Goal: Transaction & Acquisition: Purchase product/service

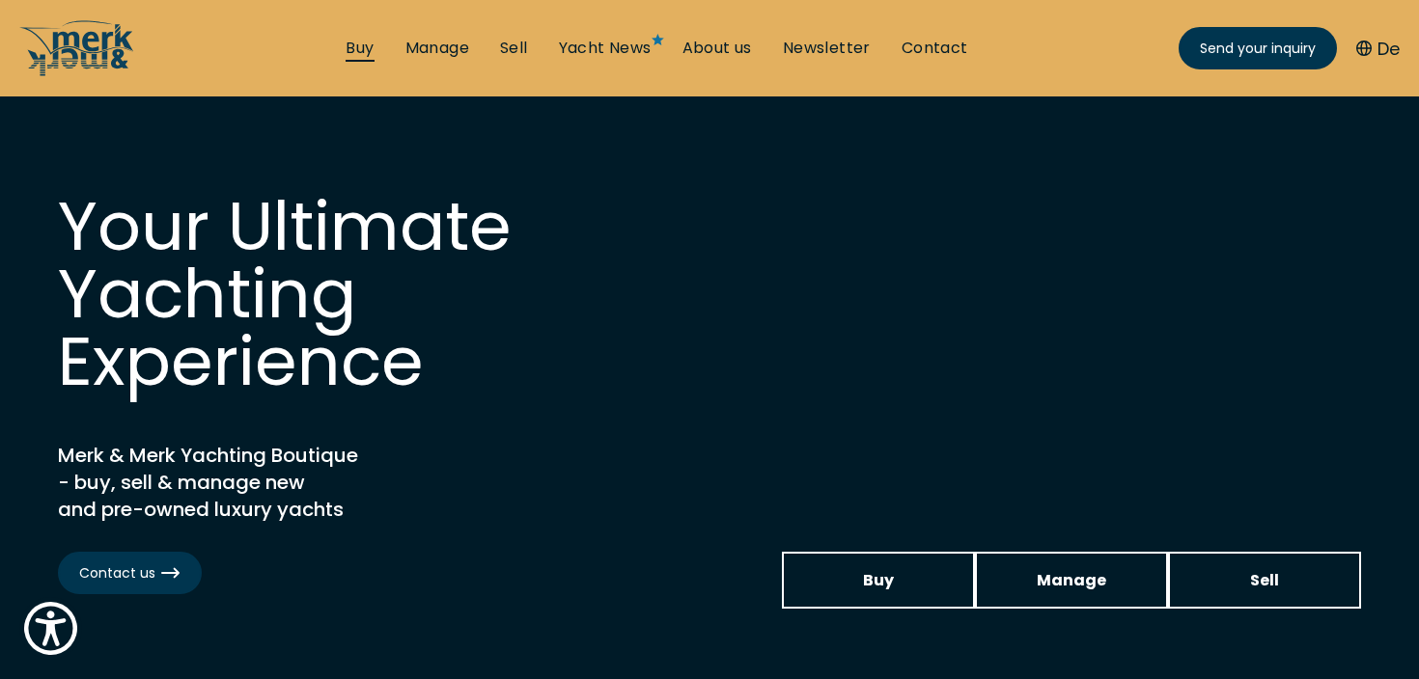
click at [360, 50] on link "Buy" at bounding box center [359, 48] width 28 height 21
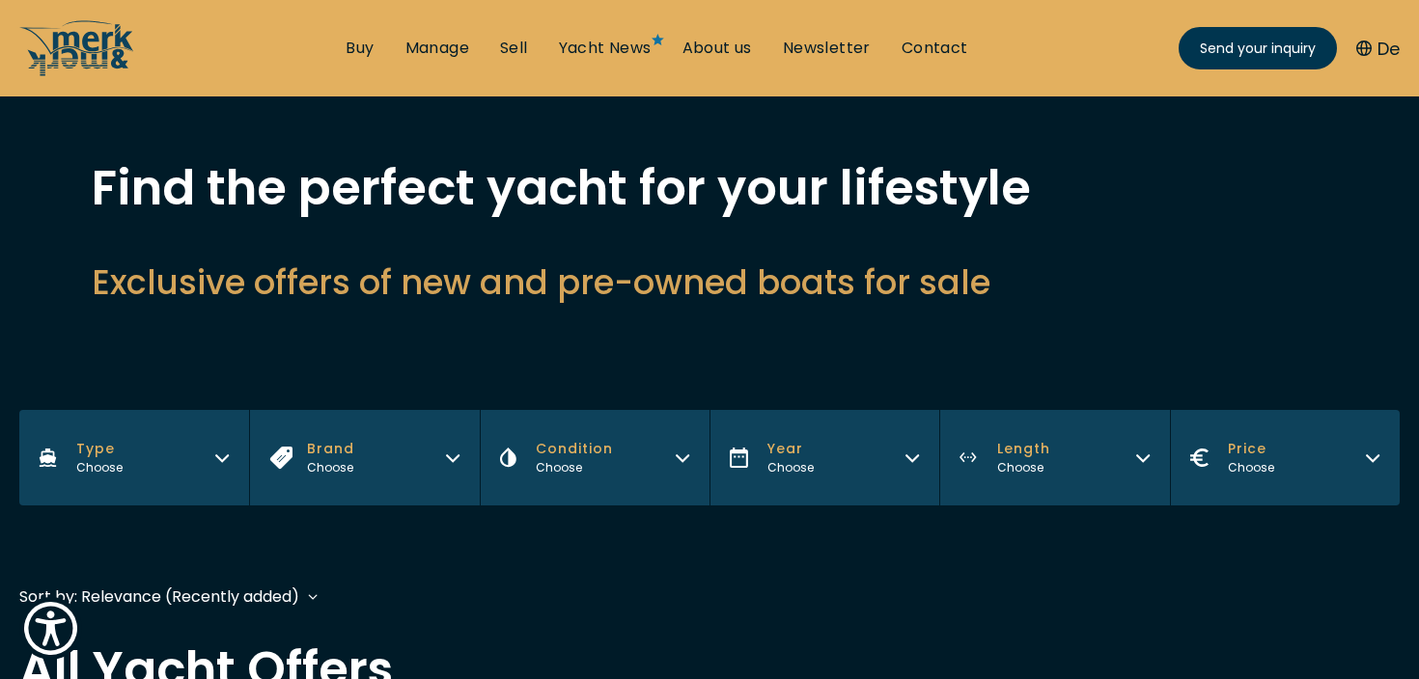
scroll to position [101, 0]
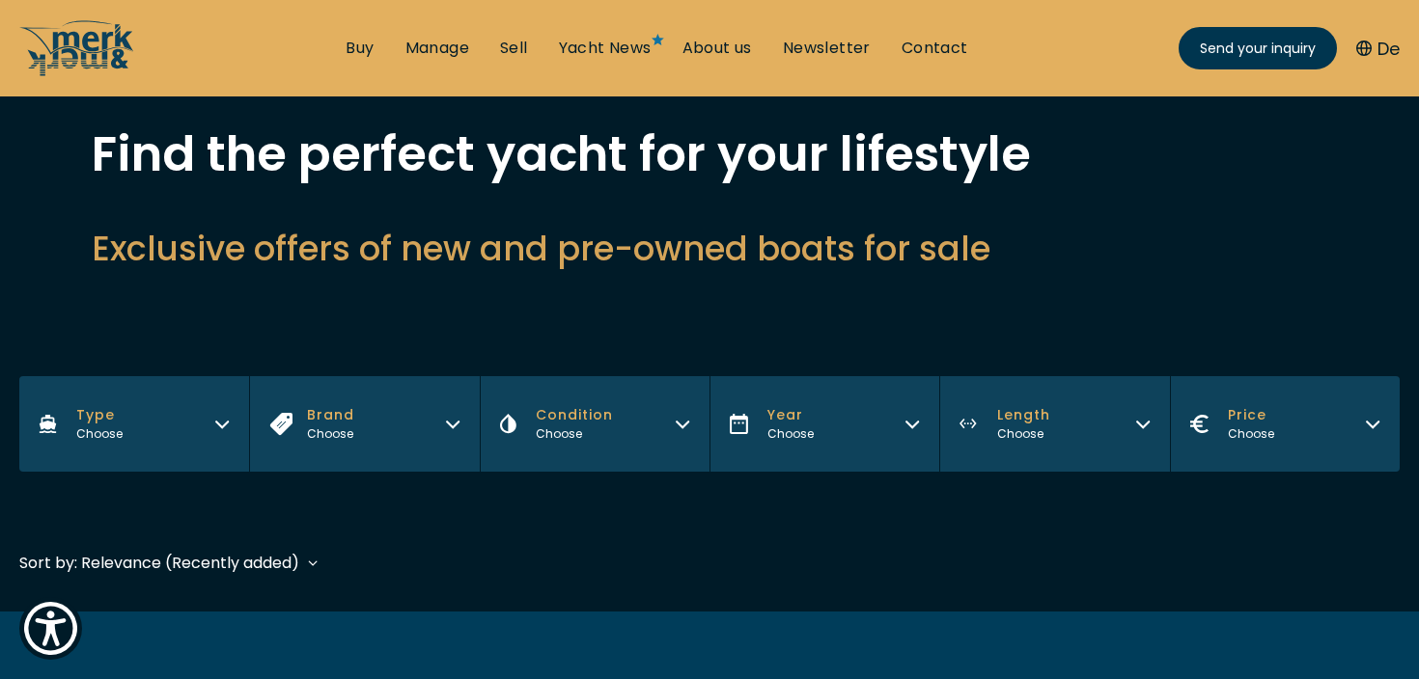
click at [1286, 461] on button "Price Choose" at bounding box center [1285, 424] width 230 height 96
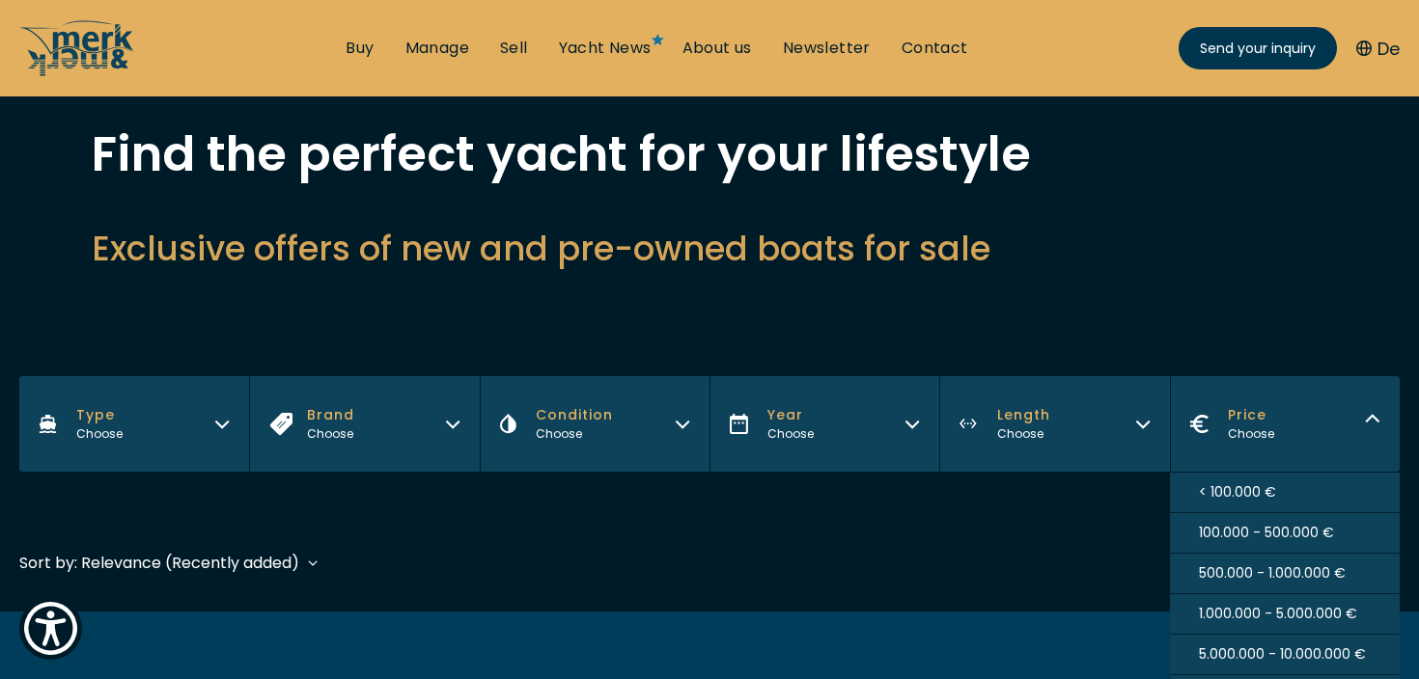
click at [1254, 486] on span "< 100.000 €" at bounding box center [1237, 492] width 77 height 20
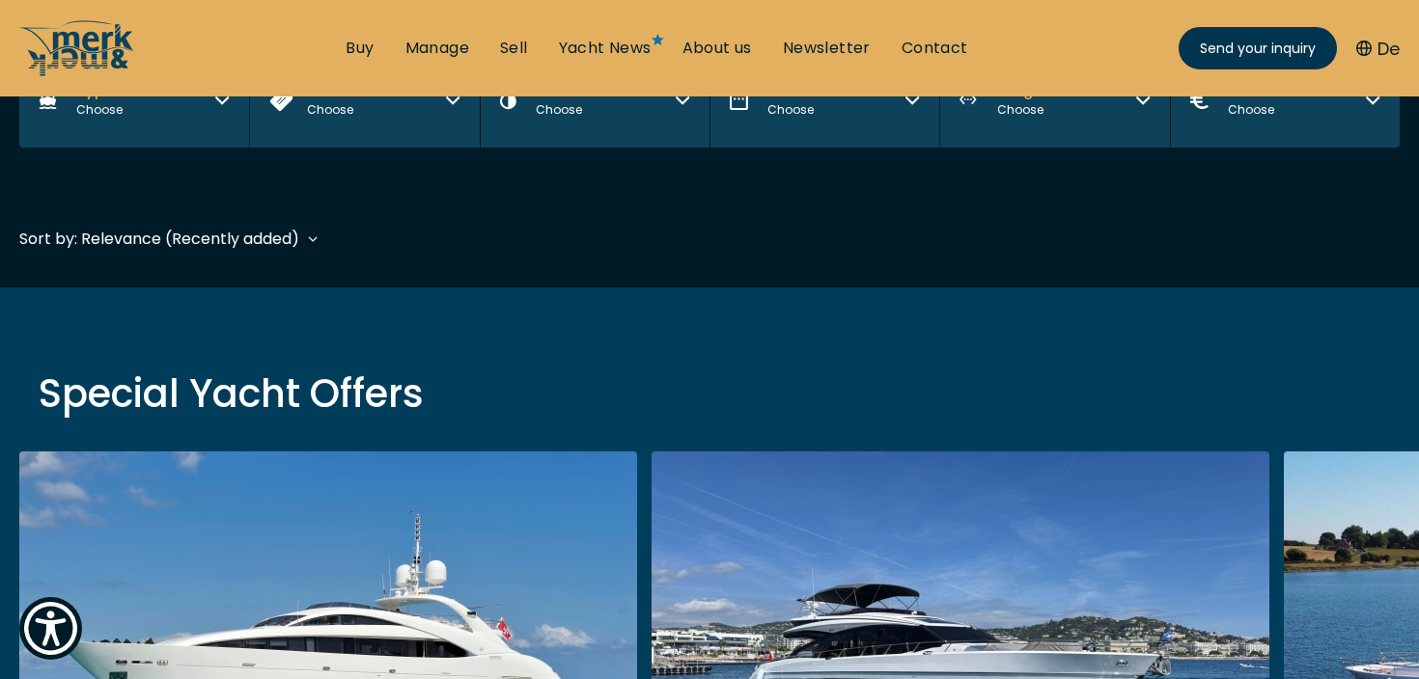
scroll to position [468, 0]
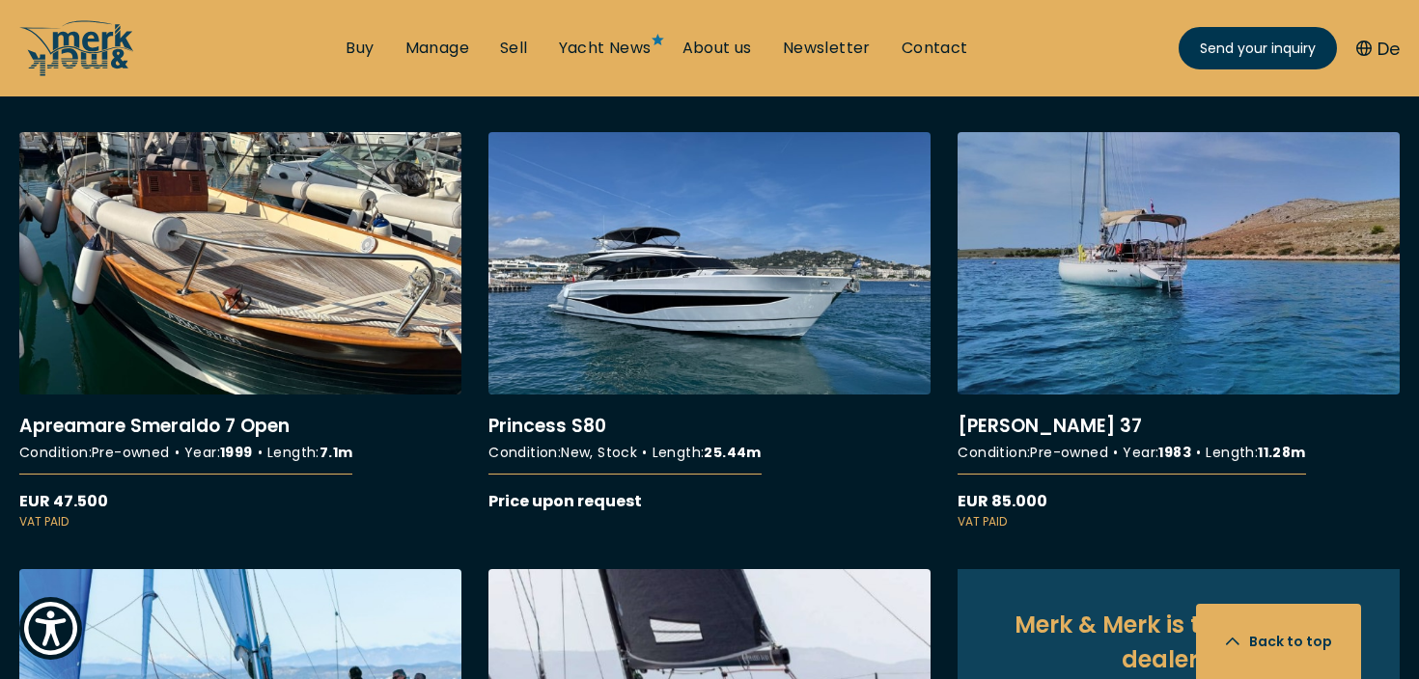
scroll to position [704, 0]
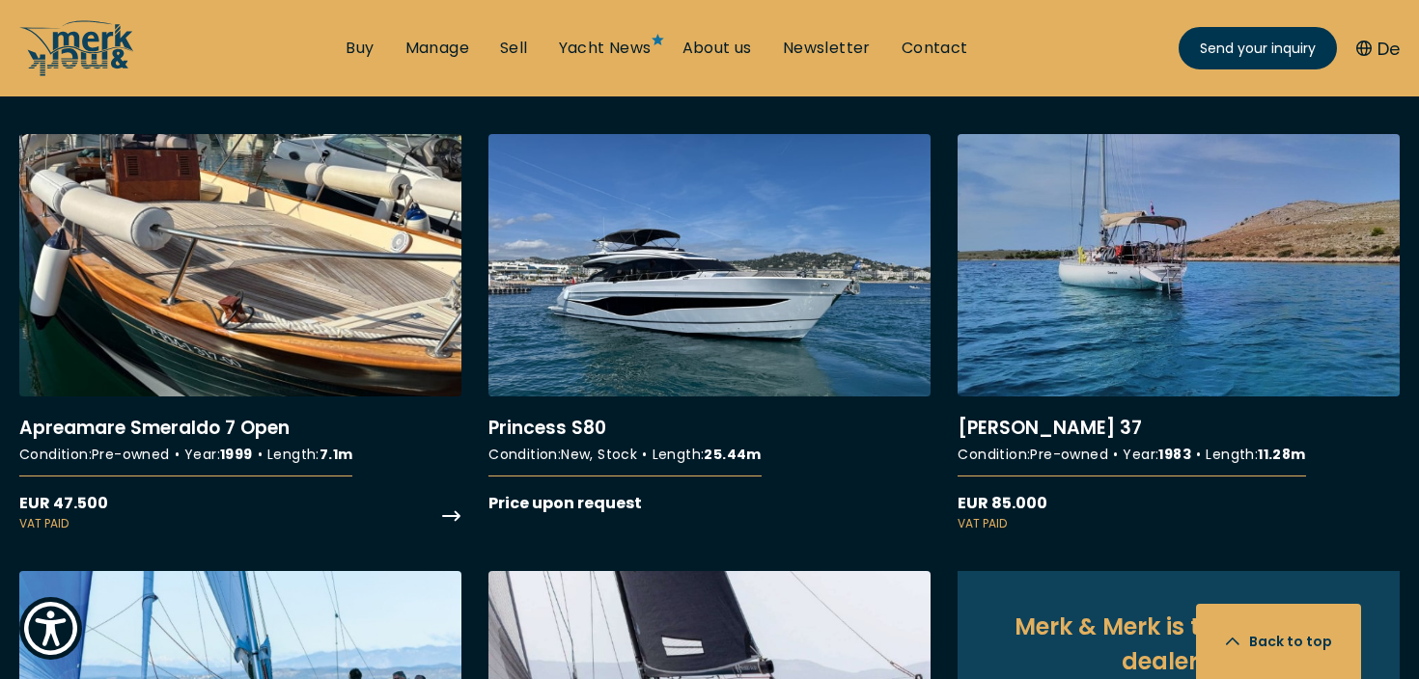
click at [222, 319] on link "More details about Apreamare Smeraldo 7 Open" at bounding box center [240, 333] width 442 height 399
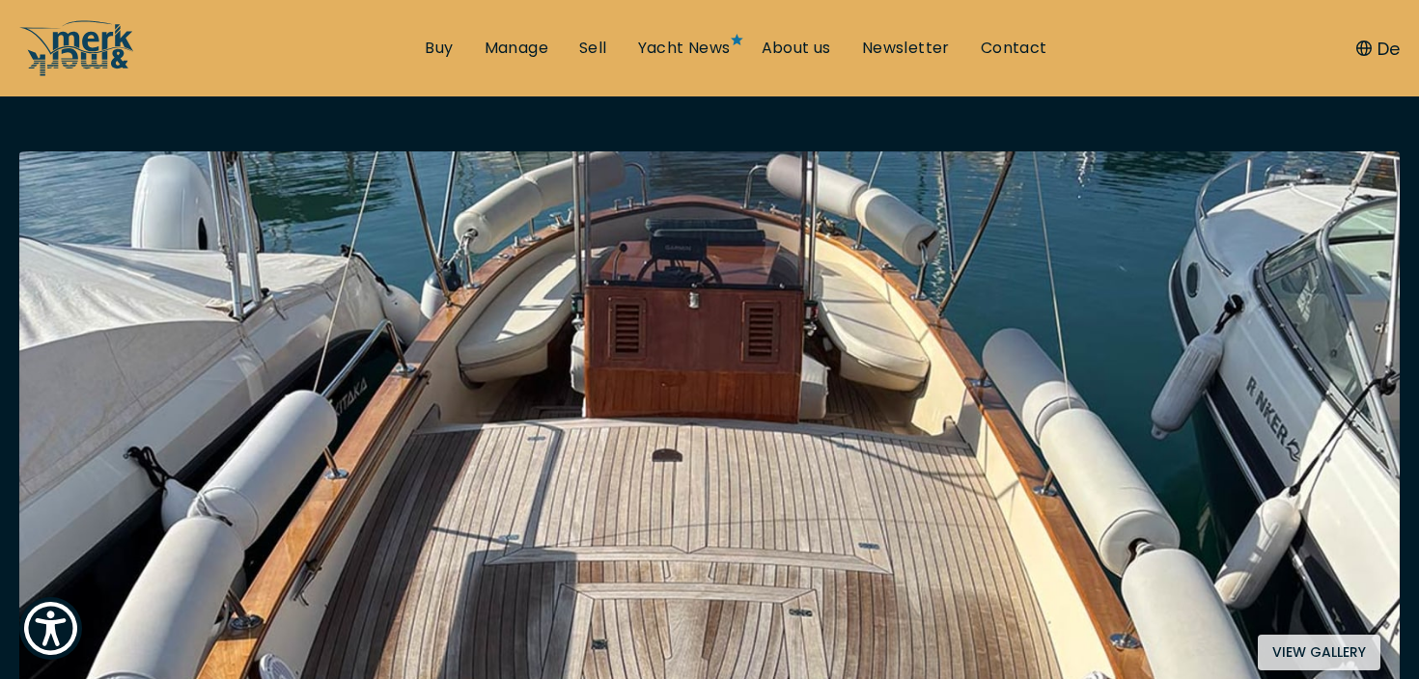
scroll to position [406, 0]
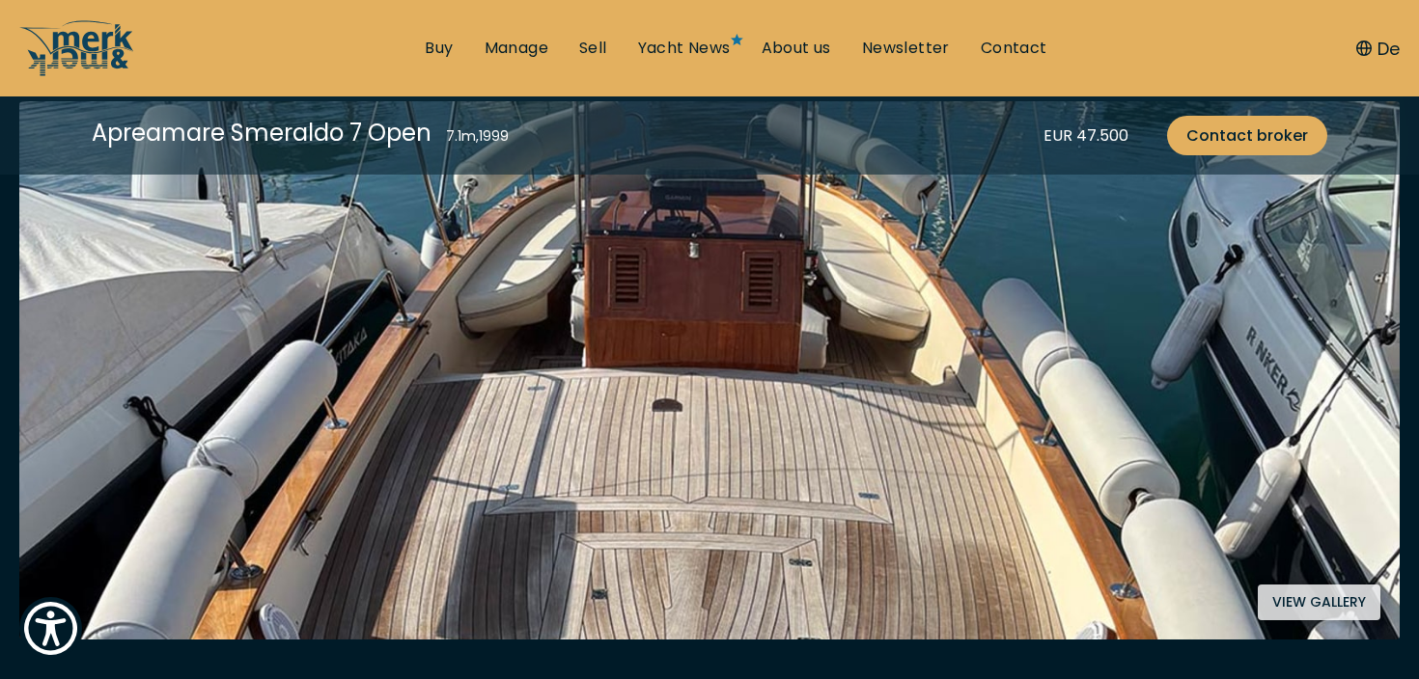
click at [487, 414] on img at bounding box center [709, 370] width 1380 height 538
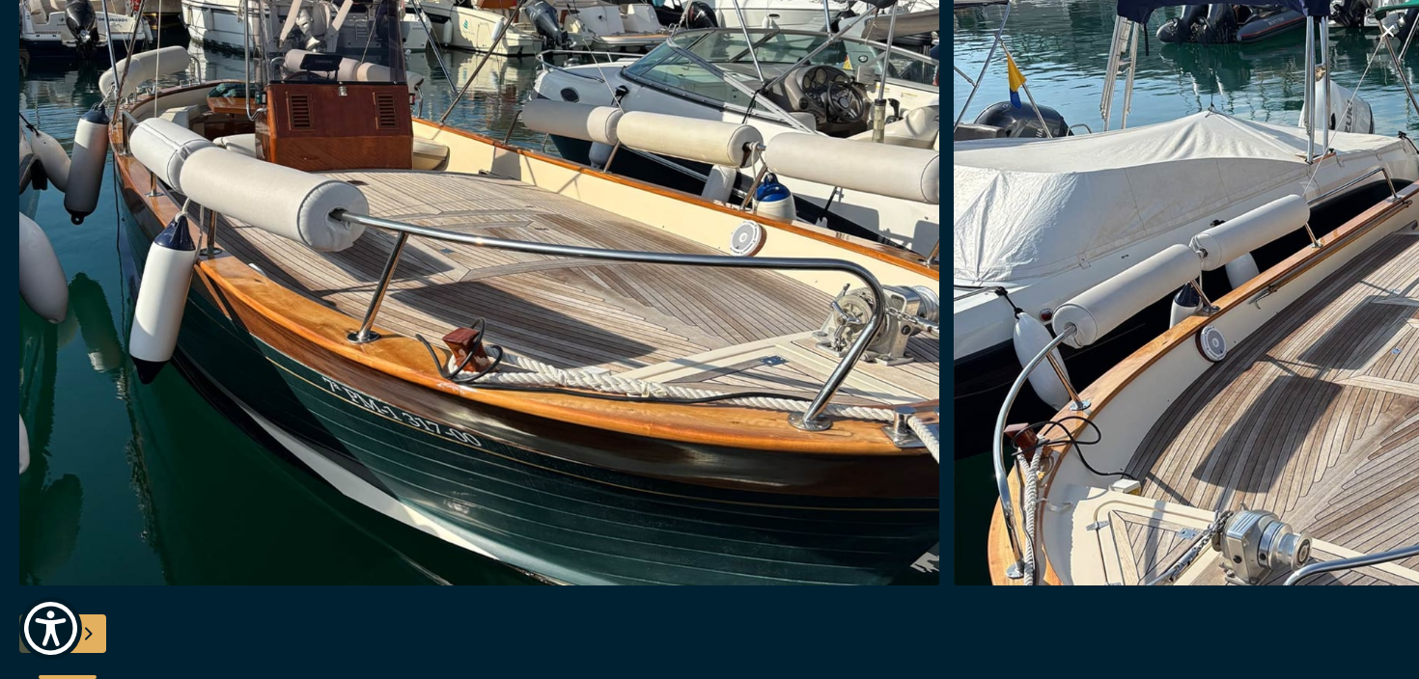
click at [95, 625] on div "Next slide" at bounding box center [87, 634] width 39 height 39
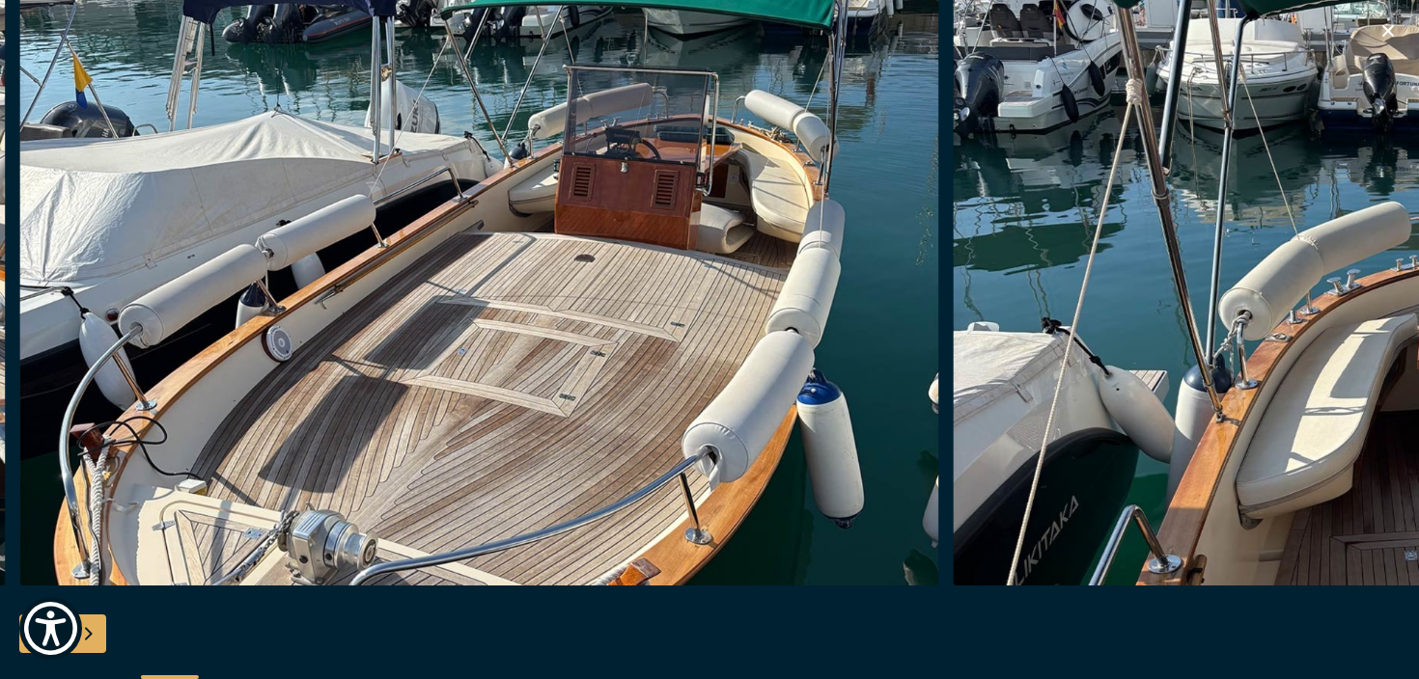
click at [95, 625] on div "Next slide" at bounding box center [87, 634] width 39 height 39
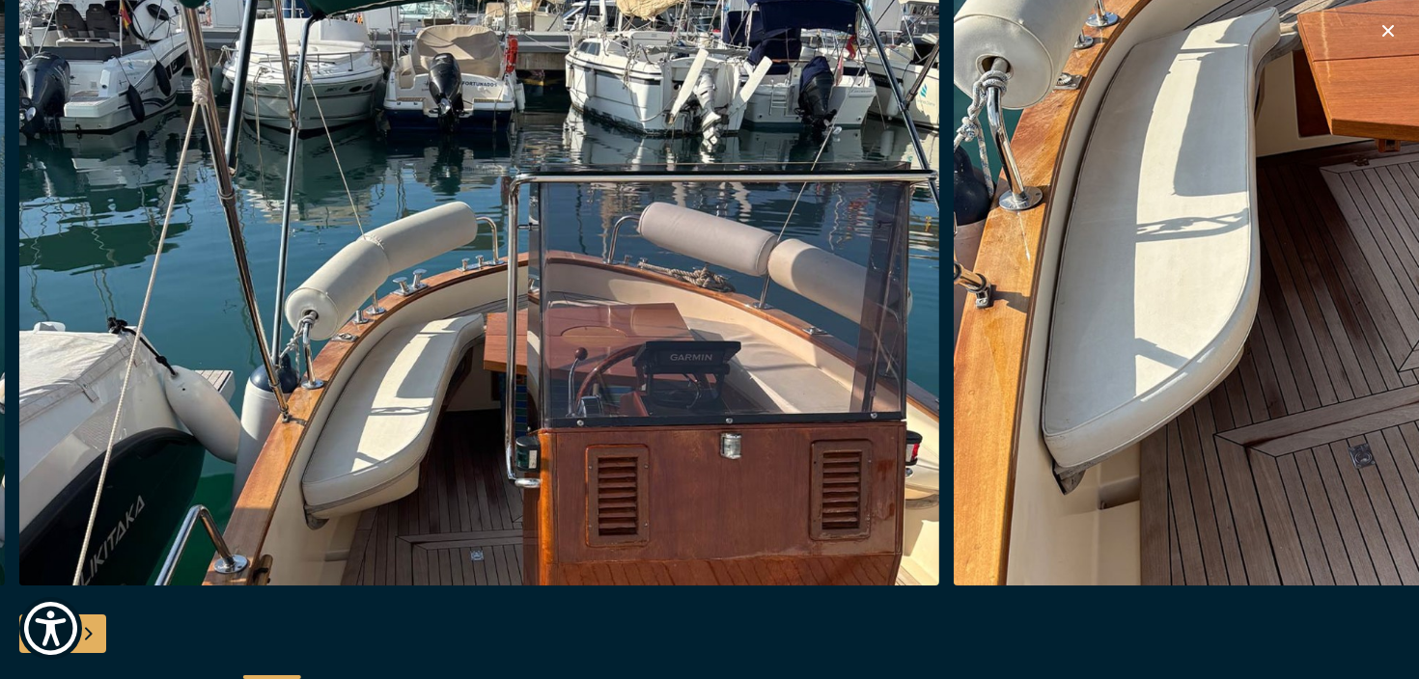
click at [95, 625] on div "Next slide" at bounding box center [87, 634] width 39 height 39
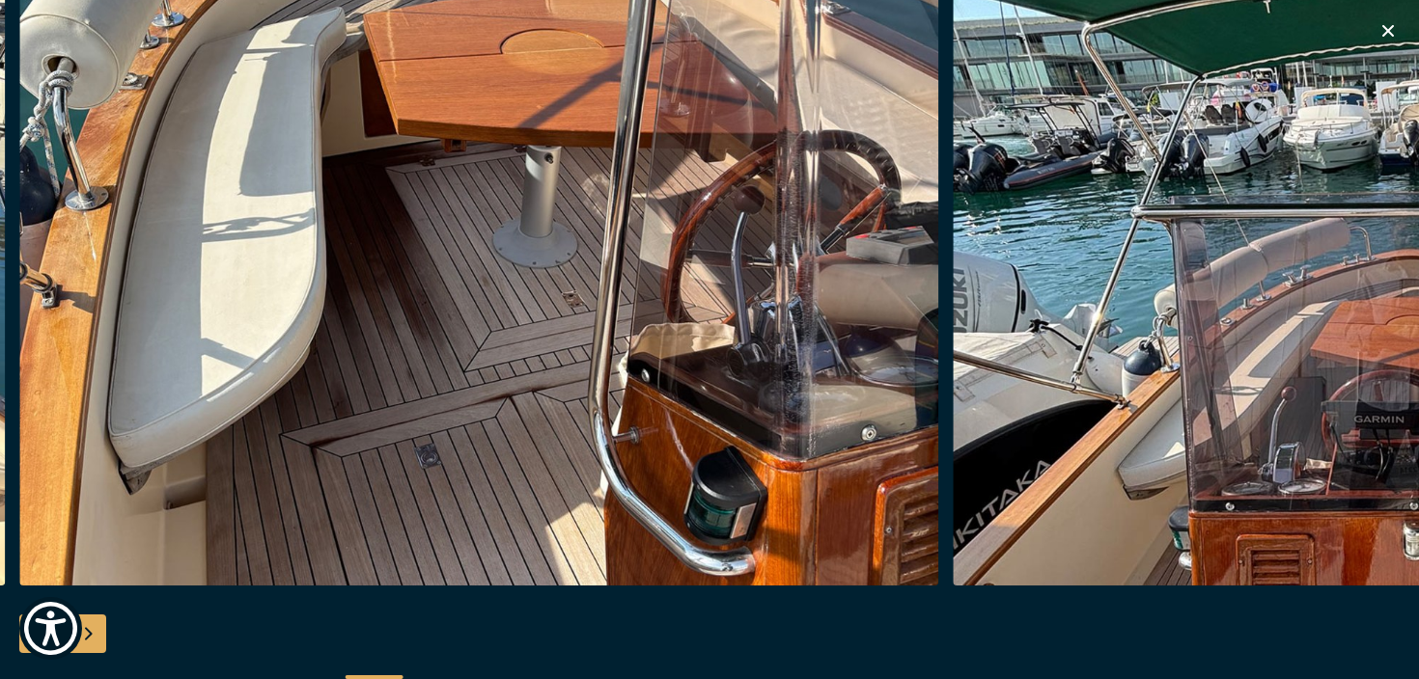
click at [96, 633] on div "Next slide" at bounding box center [87, 634] width 39 height 39
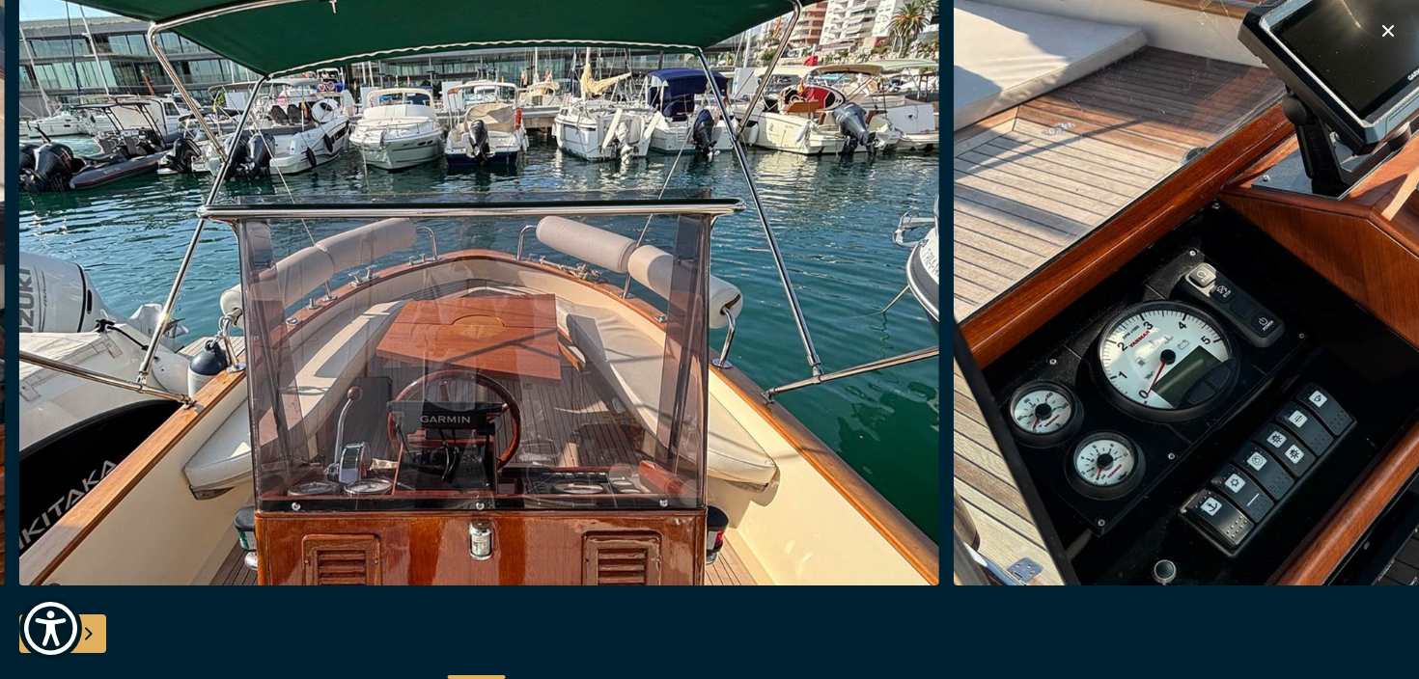
click at [96, 633] on div "Next slide" at bounding box center [87, 634] width 39 height 39
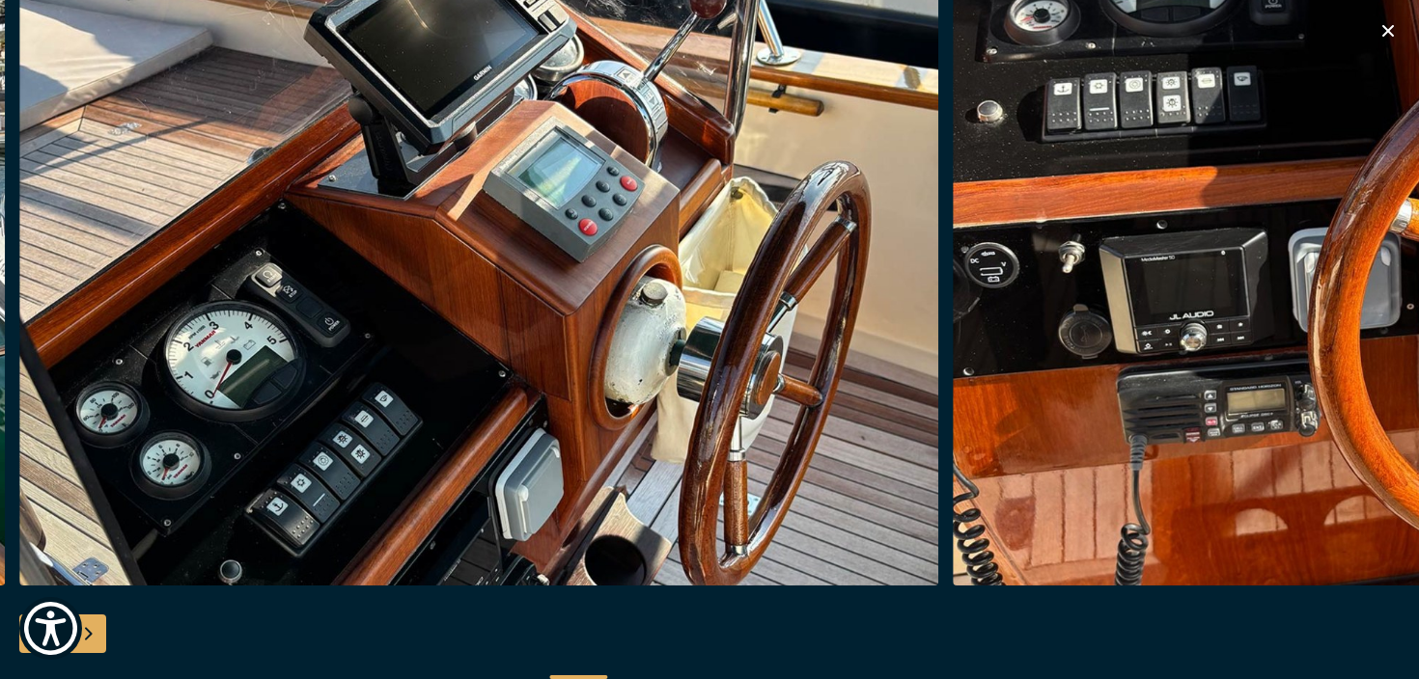
click at [96, 633] on div "Next slide" at bounding box center [87, 634] width 39 height 39
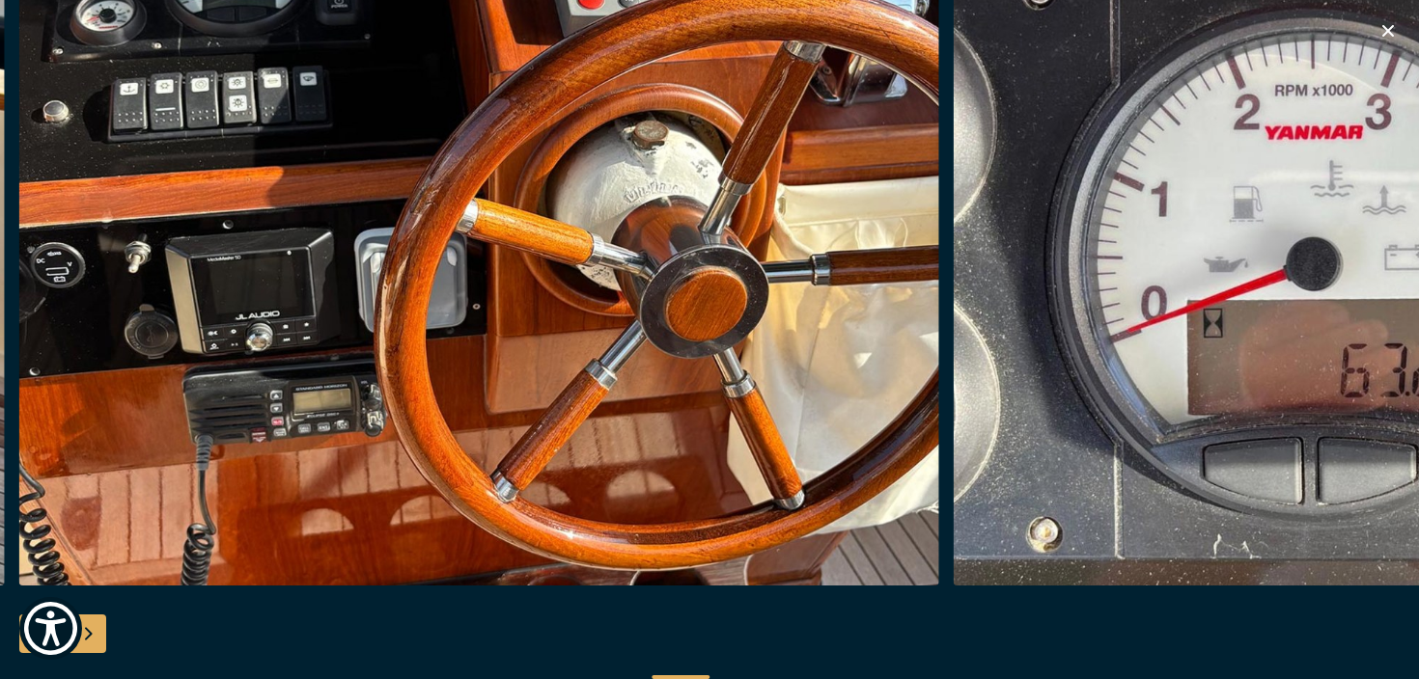
click at [96, 633] on div "Next slide" at bounding box center [87, 634] width 39 height 39
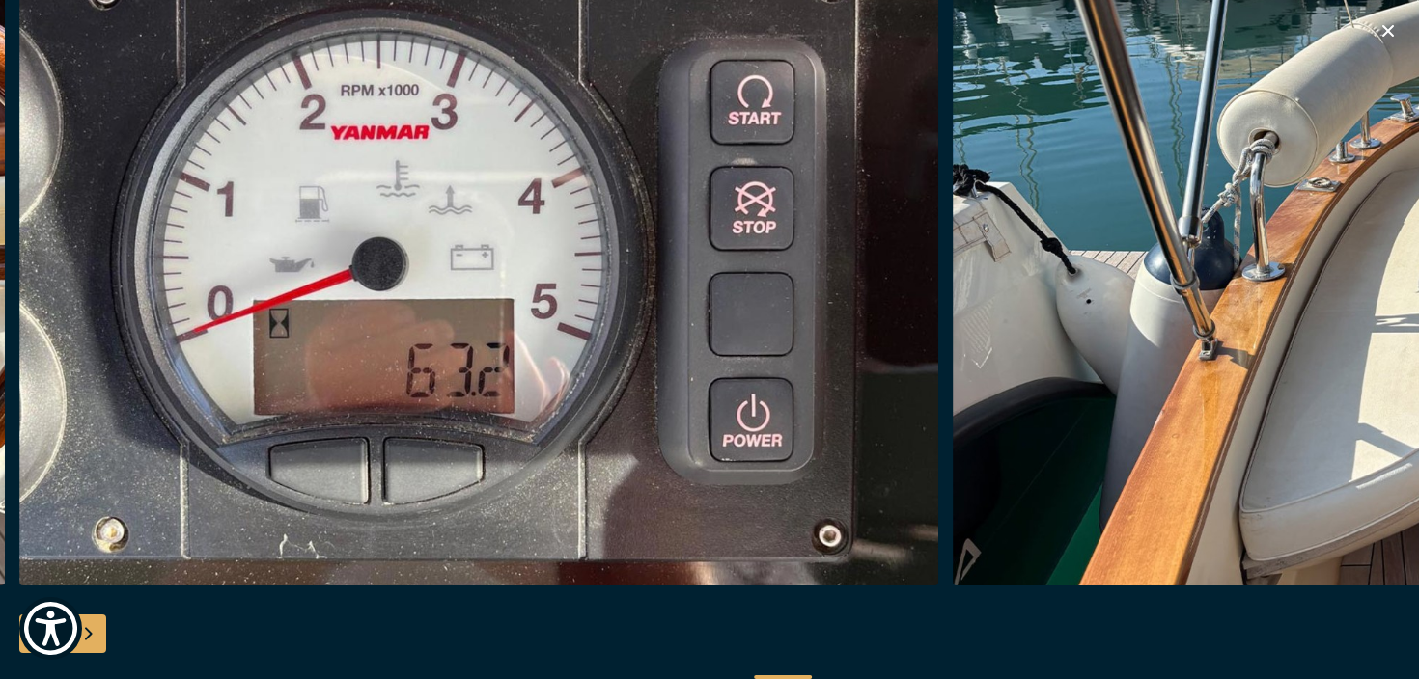
click at [96, 633] on div "Next slide" at bounding box center [87, 634] width 39 height 39
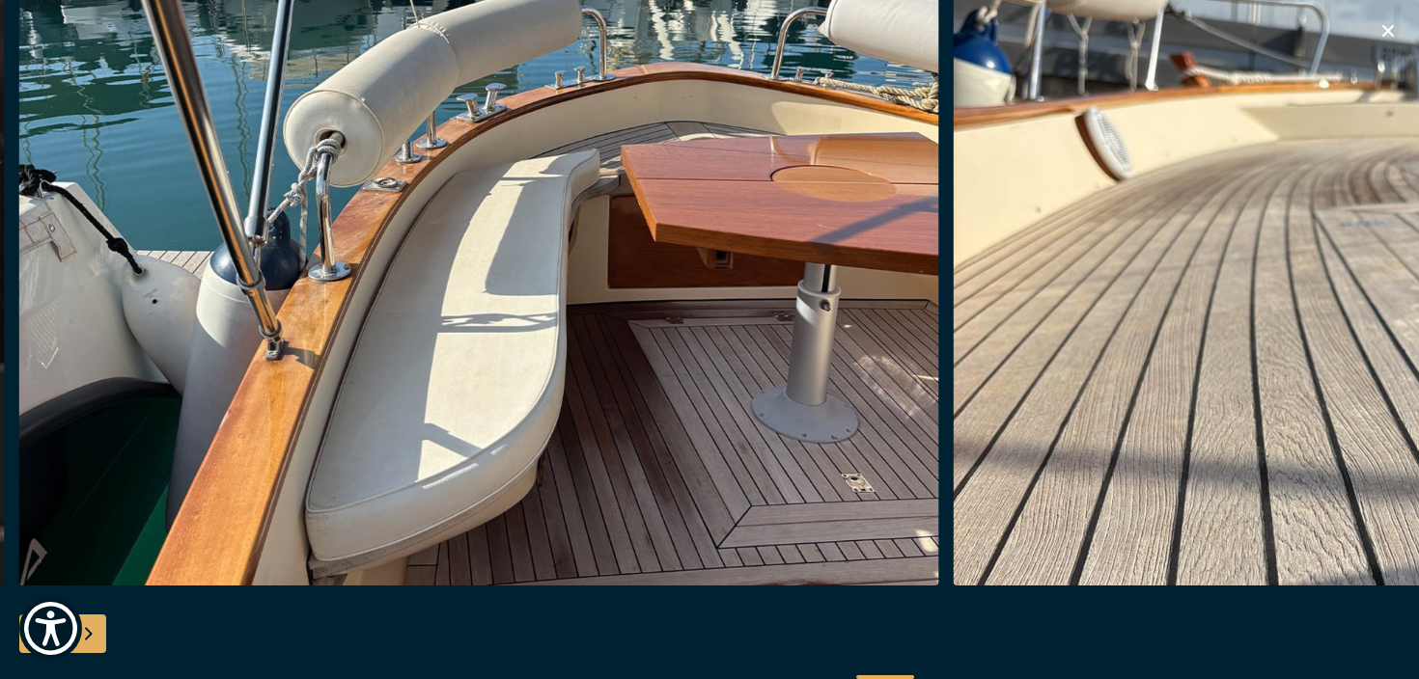
click at [96, 633] on div "Next slide" at bounding box center [87, 634] width 39 height 39
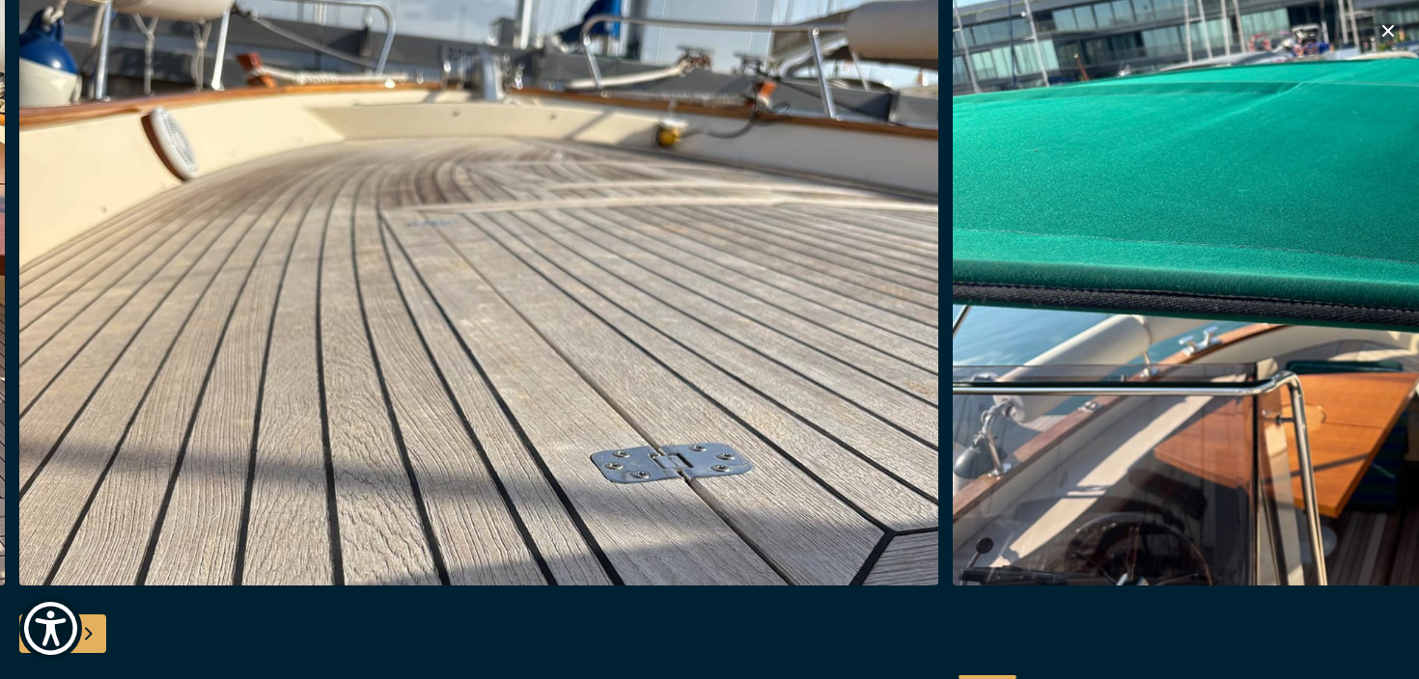
click at [96, 633] on div "Next slide" at bounding box center [87, 634] width 39 height 39
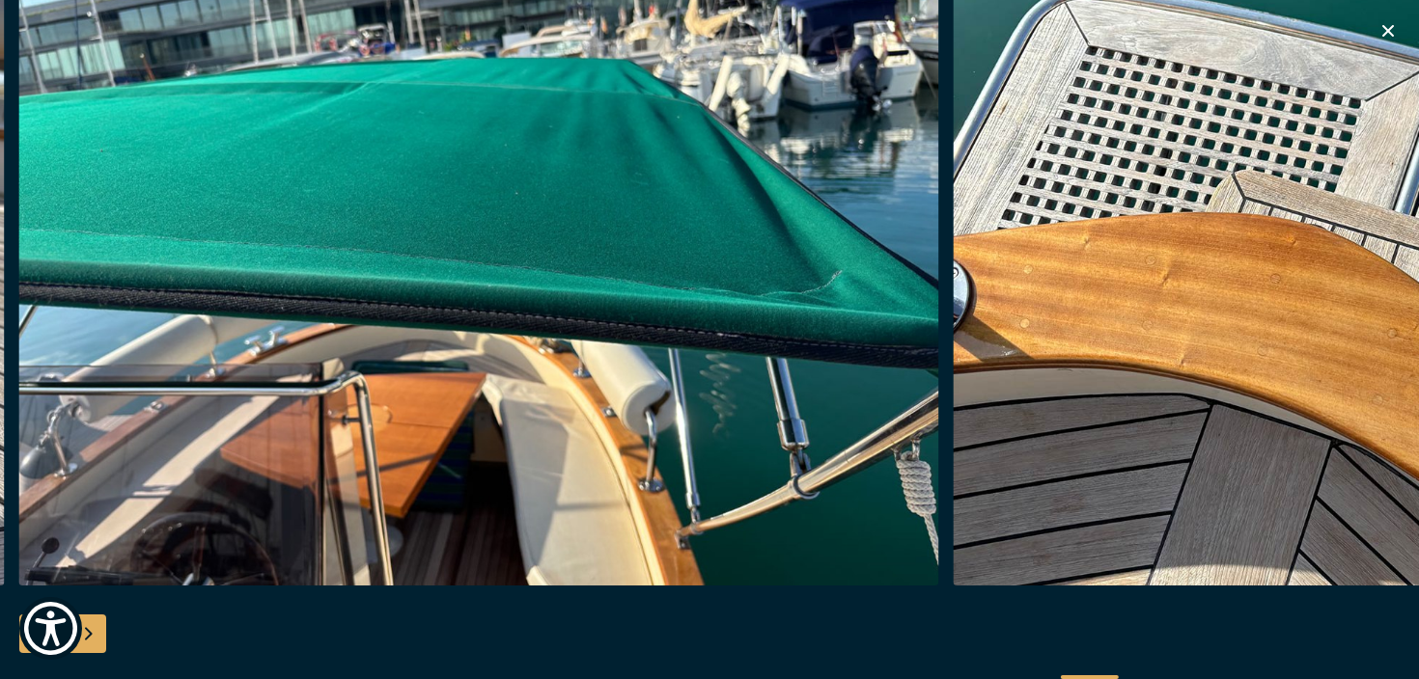
click at [96, 633] on div "Next slide" at bounding box center [87, 634] width 39 height 39
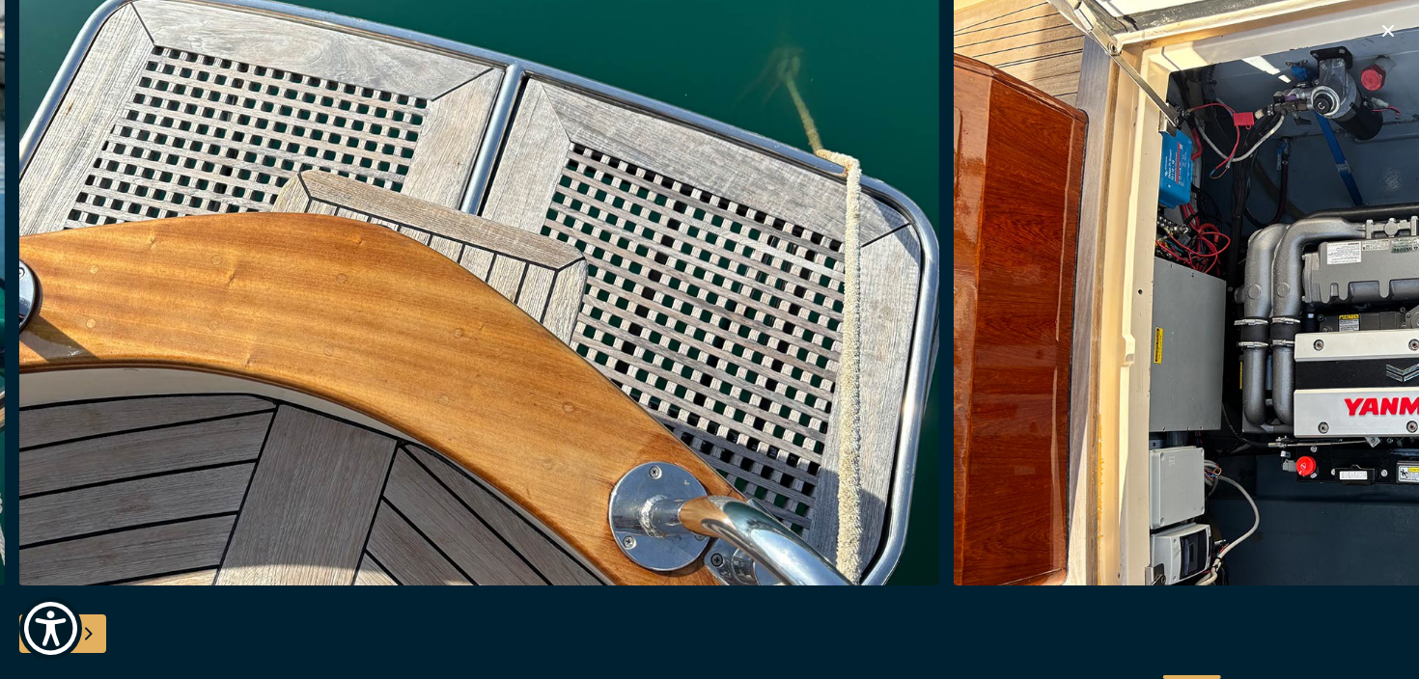
click at [96, 633] on div "Next slide" at bounding box center [87, 634] width 39 height 39
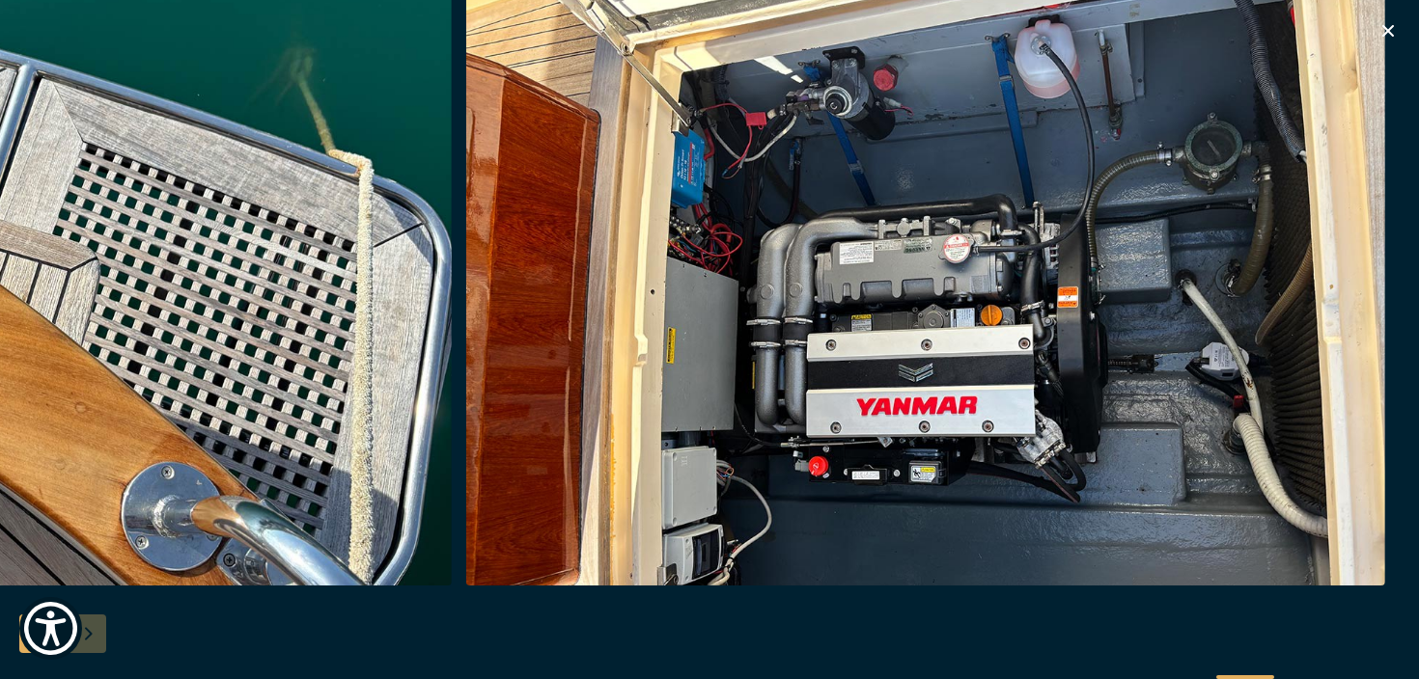
click at [96, 633] on div at bounding box center [709, 339] width 1419 height 743
click at [1382, 34] on icon "button" at bounding box center [1387, 30] width 23 height 23
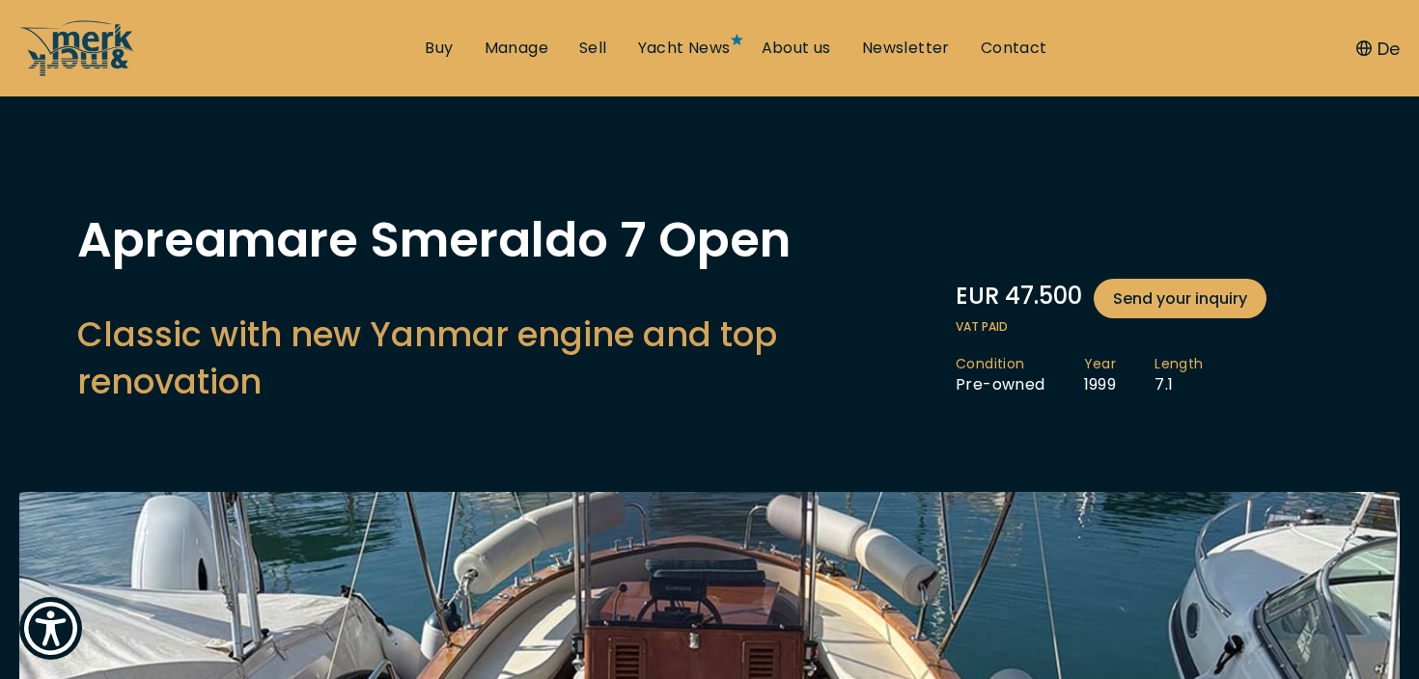
scroll to position [0, 0]
